Goal: Check status: Check status

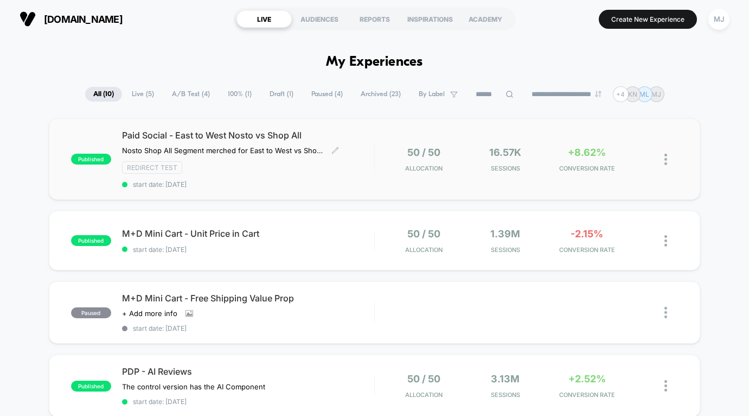
click at [328, 185] on span "start date: [DATE]" at bounding box center [248, 184] width 252 height 8
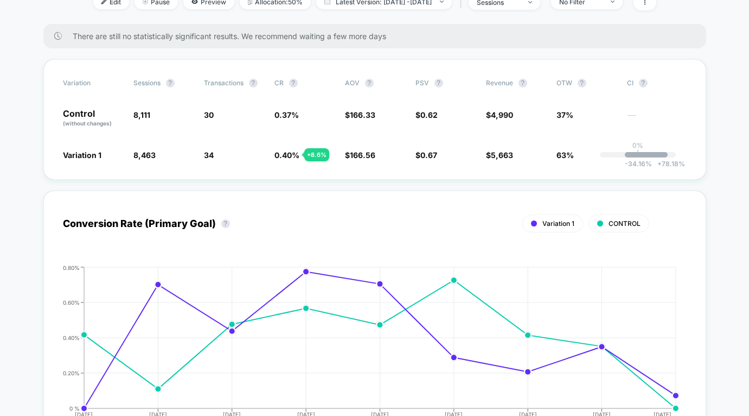
scroll to position [173, 0]
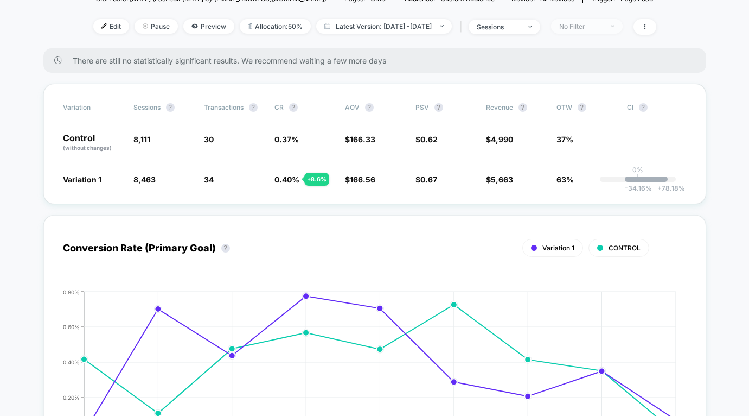
click at [603, 26] on div "No Filter" at bounding box center [581, 26] width 43 height 8
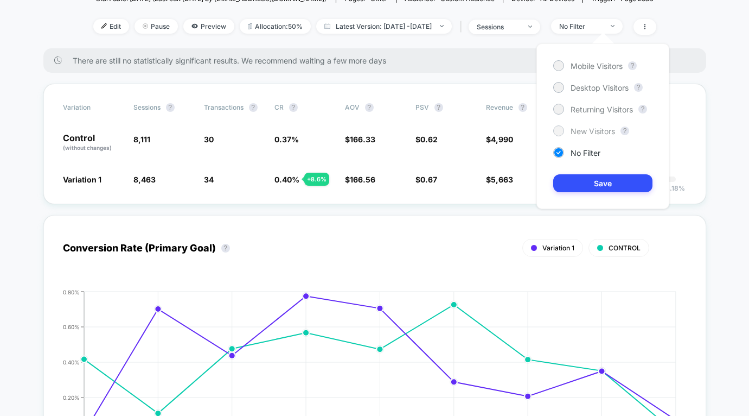
click at [561, 130] on div at bounding box center [559, 130] width 8 height 8
click at [637, 185] on button "Save" at bounding box center [603, 183] width 99 height 18
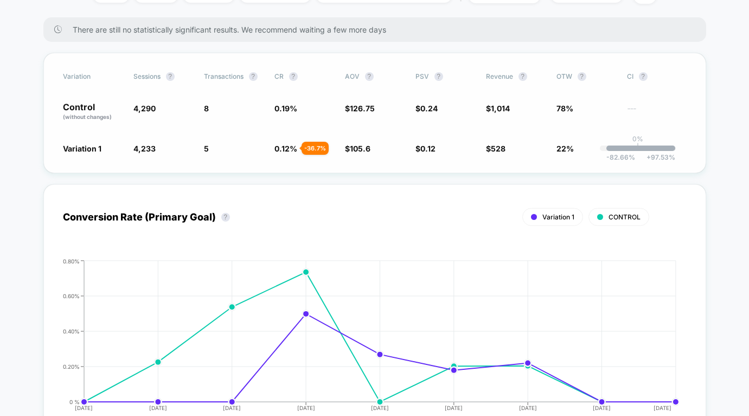
scroll to position [192, 0]
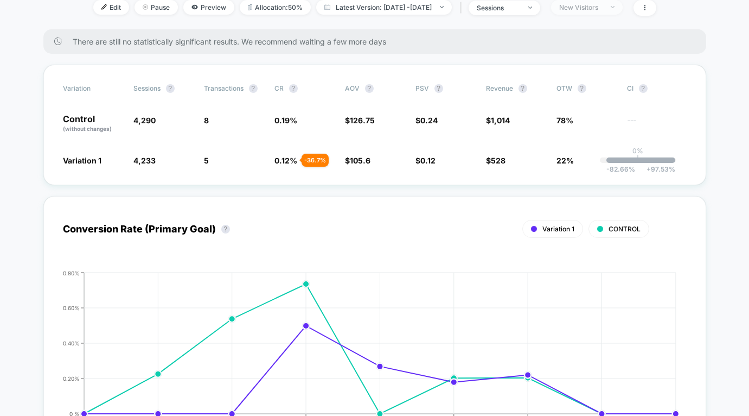
click at [603, 7] on div "New Visitors" at bounding box center [581, 7] width 43 height 8
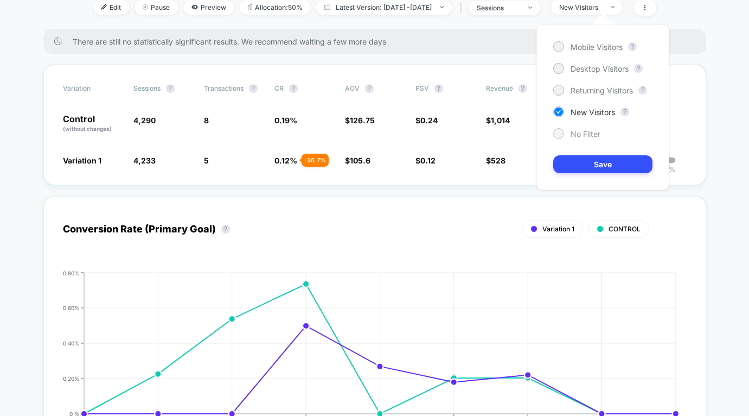
click at [559, 132] on div at bounding box center [559, 133] width 8 height 8
click at [583, 167] on button "Save" at bounding box center [603, 164] width 99 height 18
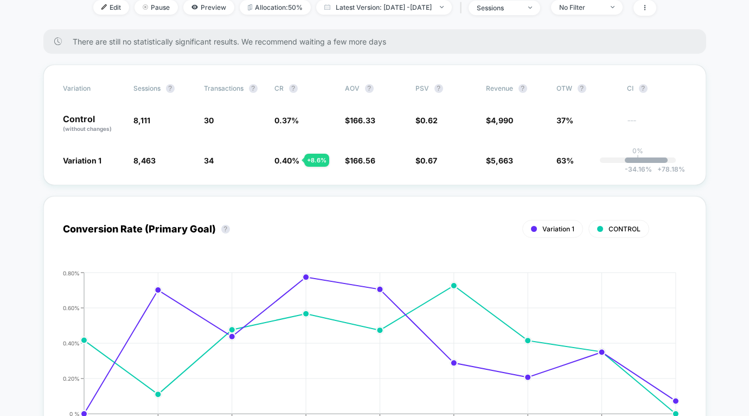
click at [309, 160] on div "+ 8.6 %" at bounding box center [316, 160] width 25 height 13
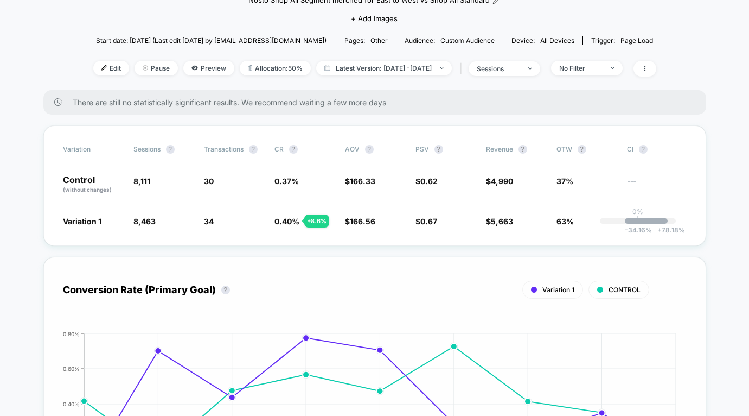
scroll to position [128, 0]
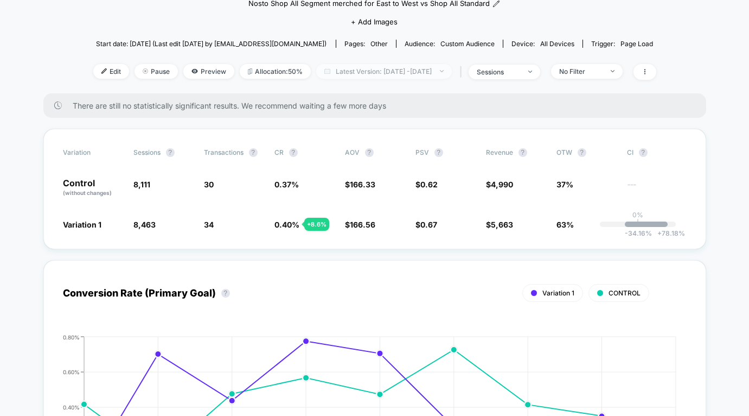
click at [406, 70] on span "Latest Version: [DATE] - [DATE]" at bounding box center [384, 71] width 136 height 15
select select "*"
select select "****"
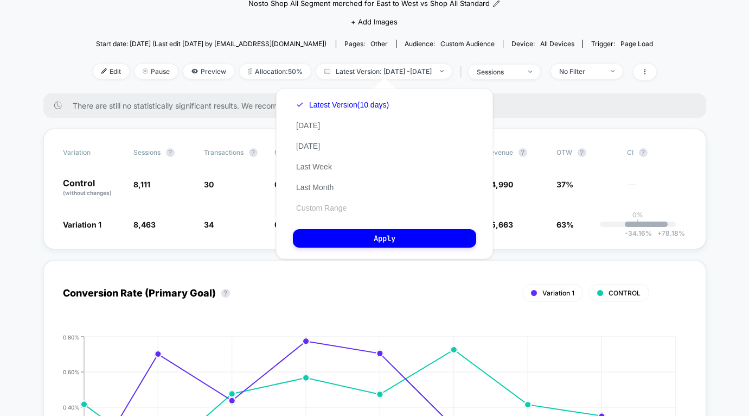
click at [323, 207] on button "Custom Range" at bounding box center [321, 208] width 57 height 10
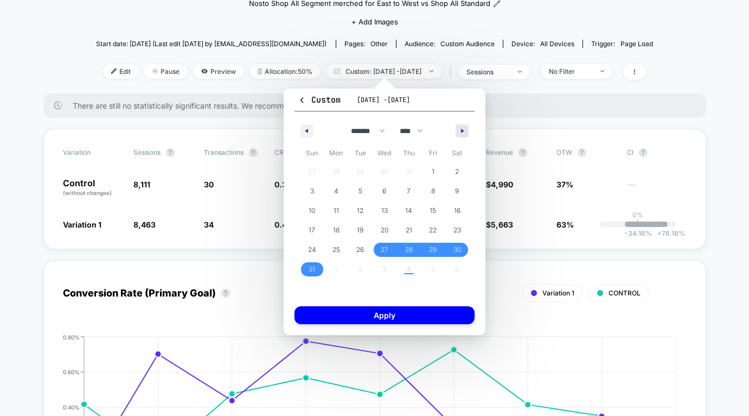
click at [461, 126] on button "button" at bounding box center [462, 130] width 13 height 13
select select "*"
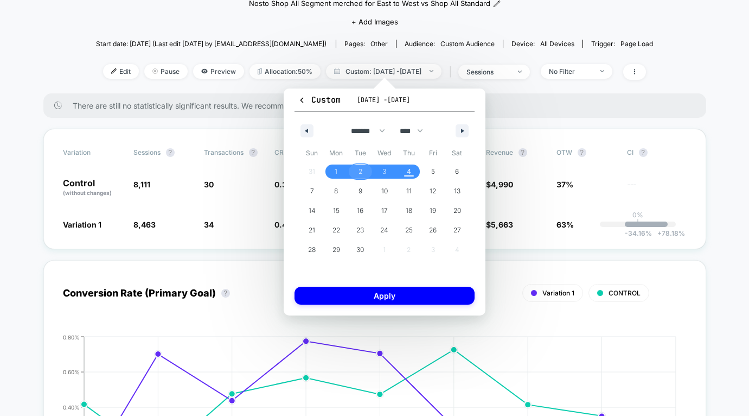
click at [360, 174] on span "2" at bounding box center [361, 172] width 4 height 20
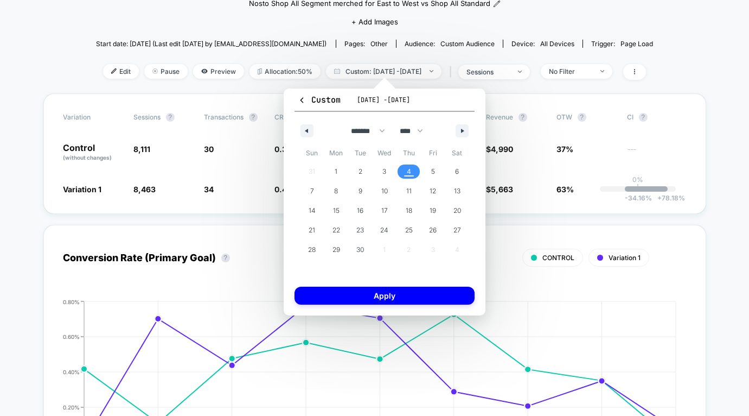
click at [399, 175] on span "4" at bounding box center [409, 171] width 24 height 14
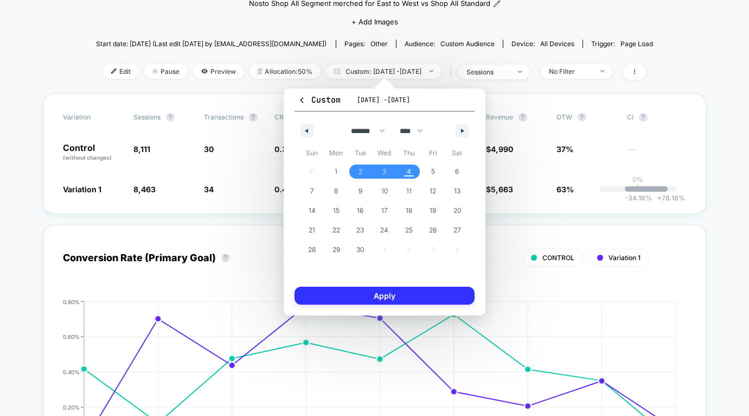
click at [395, 298] on button "Apply" at bounding box center [385, 296] width 180 height 18
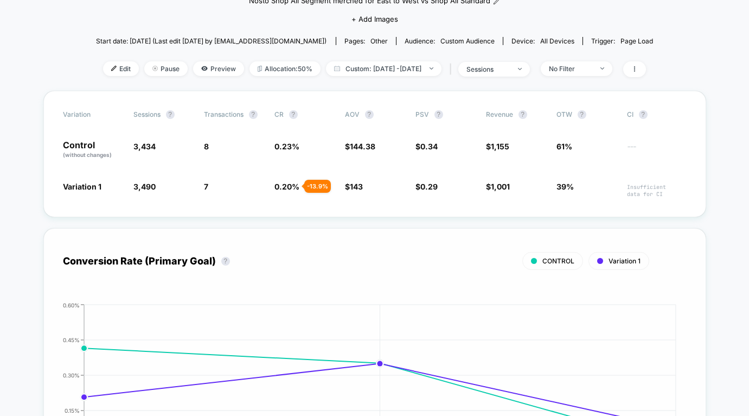
scroll to position [126, 0]
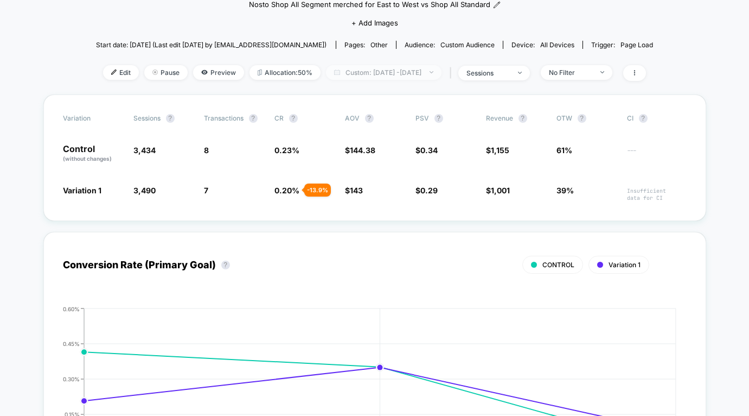
click at [407, 72] on span "Custom: [DATE] - [DATE]" at bounding box center [384, 72] width 116 height 15
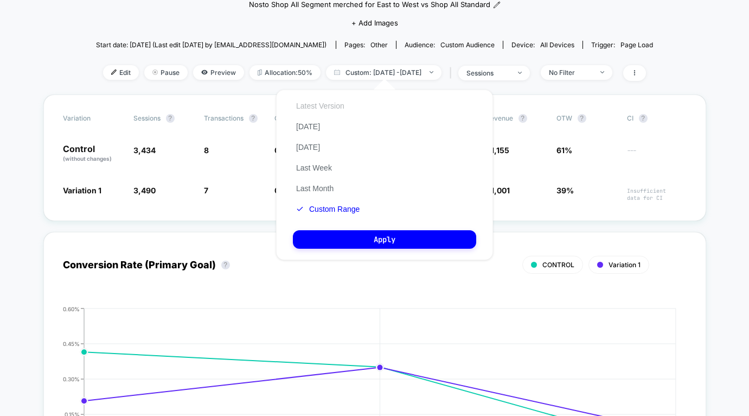
click at [321, 109] on button "Latest Version" at bounding box center [320, 106] width 55 height 10
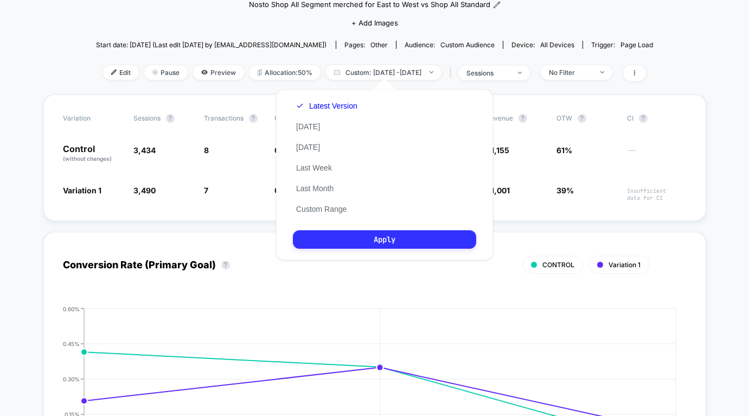
click at [334, 243] on button "Apply" at bounding box center [384, 239] width 183 height 18
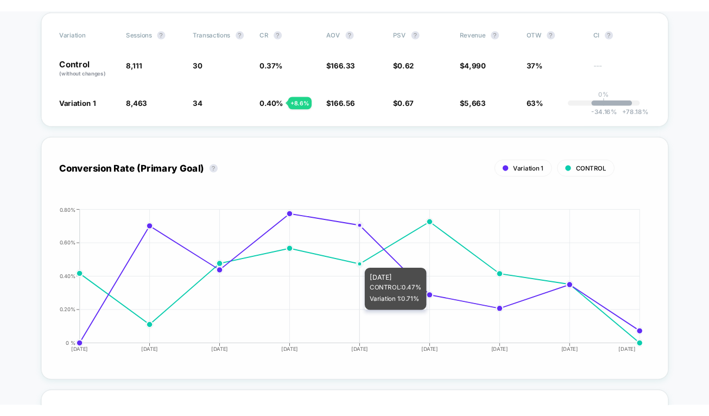
scroll to position [255, 0]
